Goal: Information Seeking & Learning: Learn about a topic

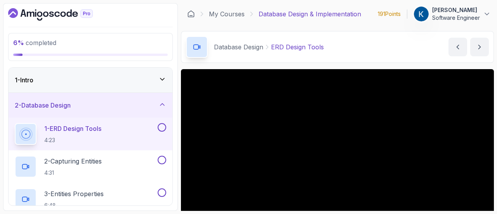
scroll to position [58, 0]
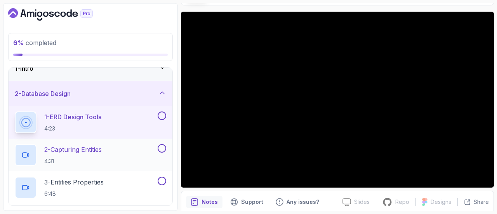
click at [112, 155] on div "2 - Capturing Entities 4:31" at bounding box center [85, 155] width 141 height 22
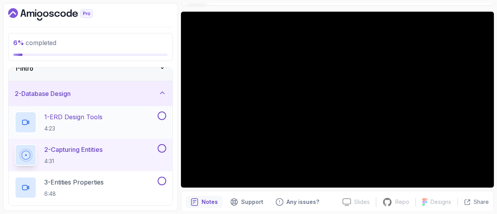
click at [163, 117] on button at bounding box center [162, 116] width 9 height 9
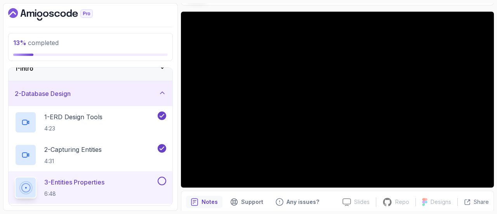
scroll to position [133, 0]
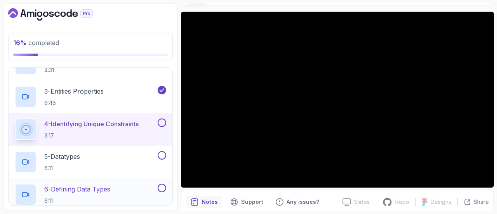
scroll to position [153, 0]
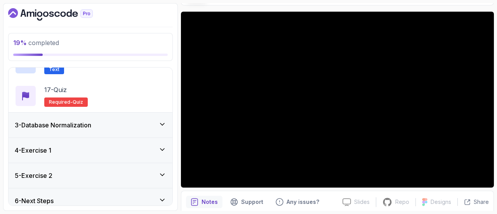
scroll to position [567, 0]
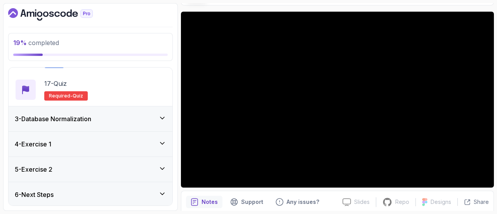
click at [126, 119] on div "3 - Database Normalization" at bounding box center [91, 118] width 152 height 9
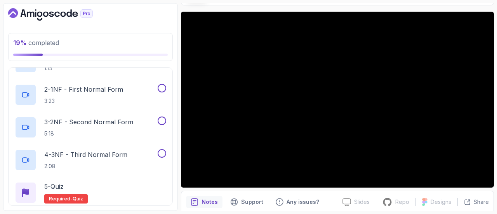
scroll to position [0, 0]
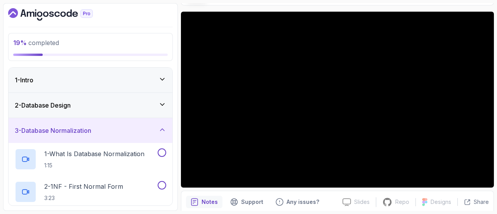
click at [166, 133] on icon at bounding box center [163, 130] width 8 height 8
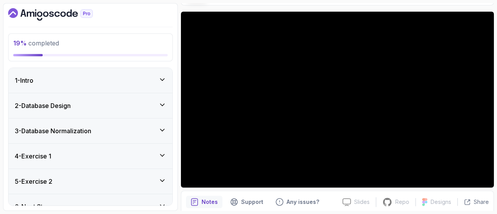
click at [162, 101] on icon at bounding box center [163, 105] width 8 height 8
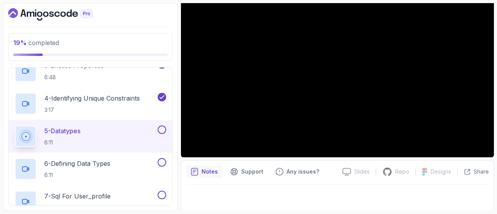
scroll to position [22, 0]
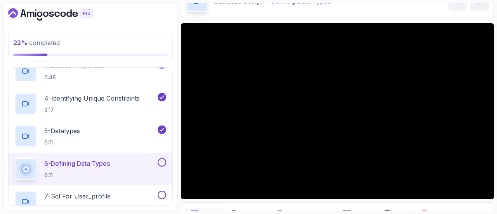
scroll to position [22, 0]
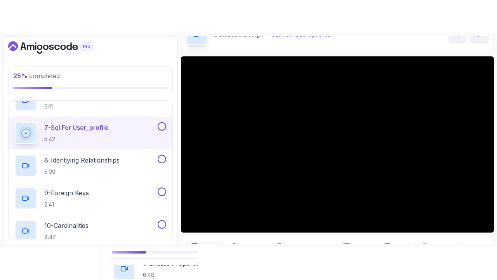
scroll to position [230, 0]
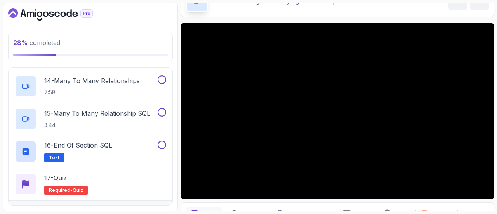
scroll to position [22, 0]
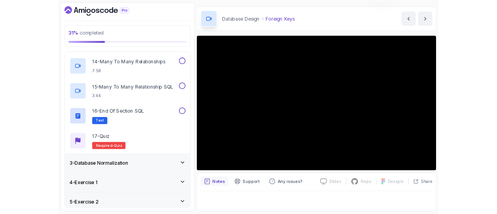
scroll to position [22, 0]
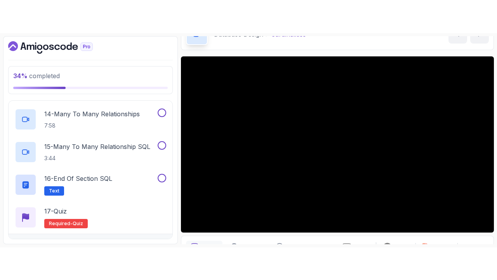
scroll to position [22, 0]
